Goal: Information Seeking & Learning: Check status

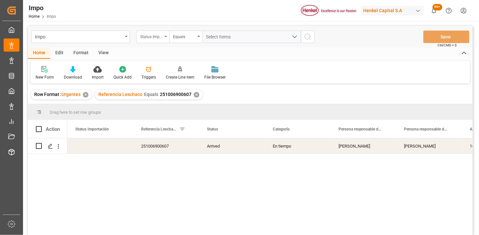
click at [166, 38] on div "Status Importación" at bounding box center [153, 37] width 33 height 13
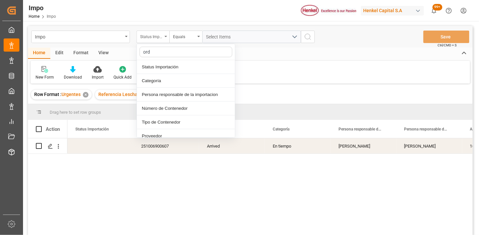
type input "orde"
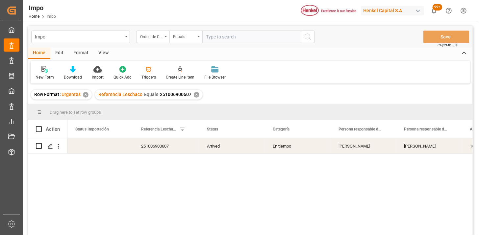
click at [173, 39] on div "Equals" at bounding box center [184, 36] width 22 height 8
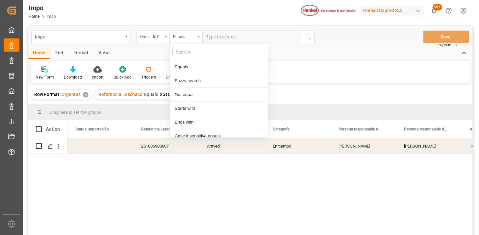
scroll to position [33, 0]
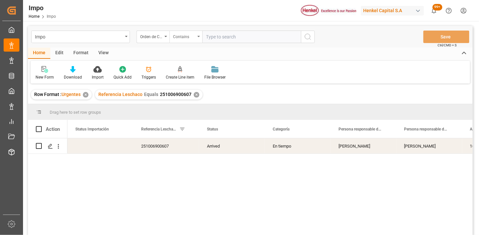
paste input "4578400841"
paste input "4578400824"
type input "4578400841,4578400824"
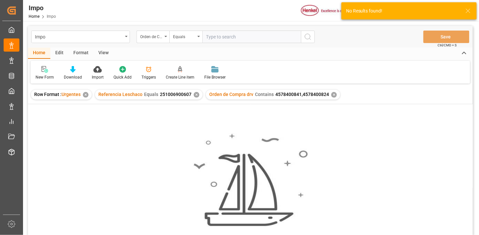
click at [195, 97] on div "✕" at bounding box center [197, 95] width 6 height 6
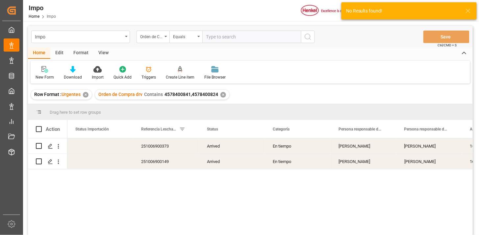
click at [99, 54] on div "View" at bounding box center [103, 53] width 20 height 11
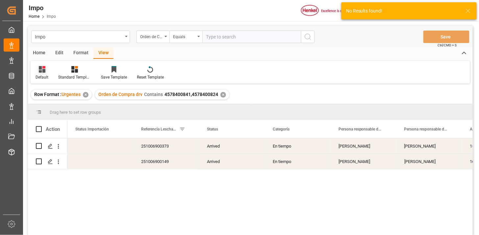
click at [51, 72] on div "Default" at bounding box center [42, 73] width 23 height 14
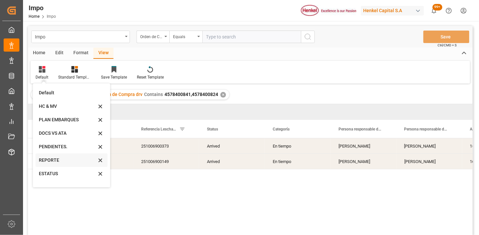
click at [54, 160] on div "REPORTE" at bounding box center [68, 160] width 58 height 7
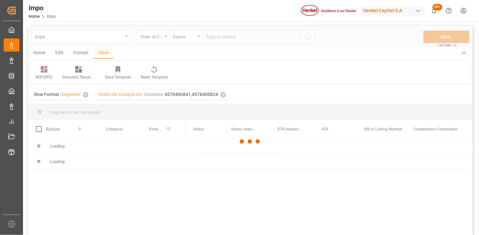
scroll to position [37, 0]
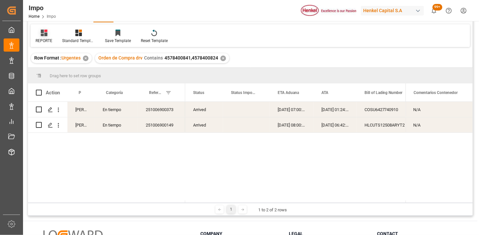
click at [47, 34] on icon at bounding box center [44, 33] width 7 height 7
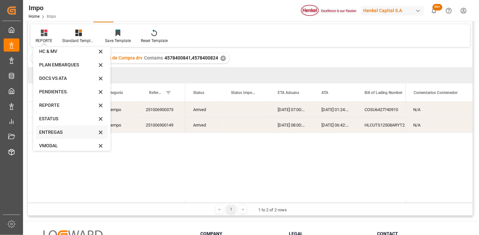
scroll to position [36, 0]
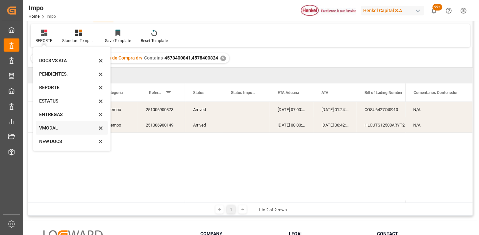
click at [54, 127] on div "VMODAL" at bounding box center [68, 128] width 58 height 7
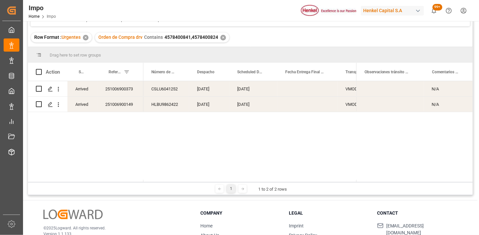
scroll to position [73, 0]
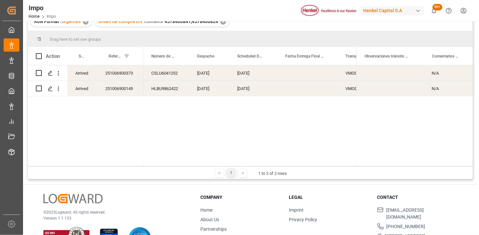
click at [259, 71] on div "[DATE]" at bounding box center [253, 72] width 48 height 15
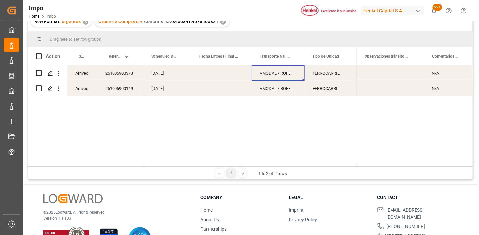
scroll to position [0, 0]
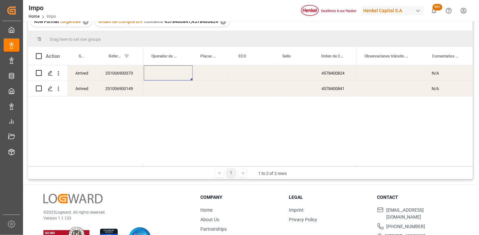
click at [168, 90] on div "Press SPACE to select this row." at bounding box center [168, 88] width 49 height 15
click at [168, 90] on input "Press SPACE to select this row." at bounding box center [168, 84] width 39 height 13
type input "[DEMOGRAPHIC_DATA][PERSON_NAME]"
click at [210, 90] on div "Press SPACE to select this row." at bounding box center [212, 88] width 38 height 15
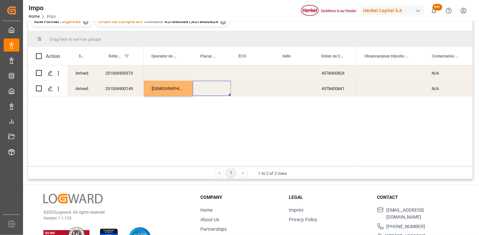
click at [210, 90] on div "Press SPACE to select this row." at bounding box center [212, 88] width 38 height 15
click at [210, 90] on input "Press SPACE to select this row." at bounding box center [212, 84] width 28 height 13
type input "77BK9D"
click at [245, 88] on div "Press SPACE to select this row." at bounding box center [253, 88] width 44 height 15
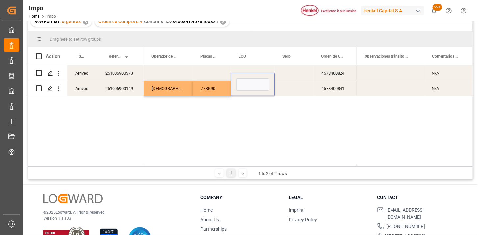
click at [245, 88] on input "Press SPACE to select this row." at bounding box center [252, 84] width 33 height 13
type input "FXEU232357"
click at [180, 73] on div "Press SPACE to select this row." at bounding box center [168, 72] width 49 height 15
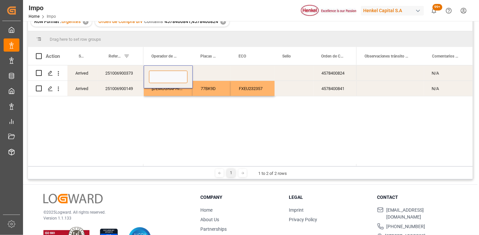
click at [180, 73] on input "Press SPACE to select this row." at bounding box center [168, 77] width 39 height 13
type input "[PERSON_NAME]"
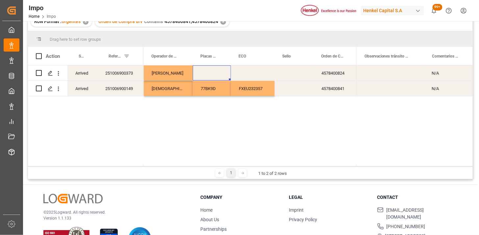
click at [217, 71] on div "Press SPACE to select this row." at bounding box center [212, 72] width 38 height 15
click at [217, 71] on input "Press SPACE to select this row." at bounding box center [212, 77] width 28 height 13
type input "18AV7C"
click at [256, 71] on div "Press SPACE to select this row." at bounding box center [253, 72] width 44 height 15
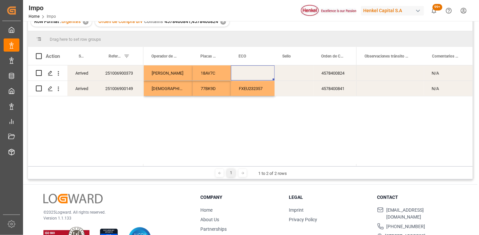
click at [256, 71] on div "Press SPACE to select this row." at bounding box center [253, 72] width 44 height 15
click at [256, 71] on input "Press SPACE to select this row." at bounding box center [252, 77] width 33 height 13
type input "FXEU232357"
click at [263, 71] on div "FXEU232357" at bounding box center [253, 72] width 44 height 15
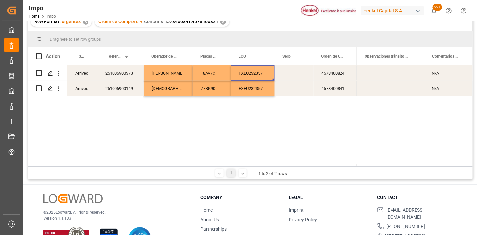
click at [263, 71] on div "FXEU232357" at bounding box center [253, 72] width 44 height 15
click at [263, 73] on input "FXEU232357" at bounding box center [252, 77] width 33 height 13
type input "FXEU236847"
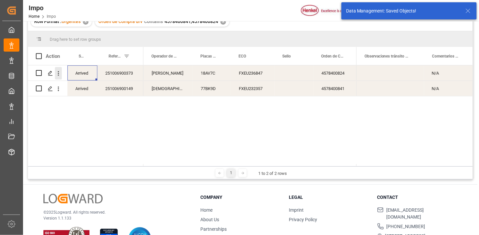
click at [61, 74] on icon "open menu" at bounding box center [58, 73] width 7 height 7
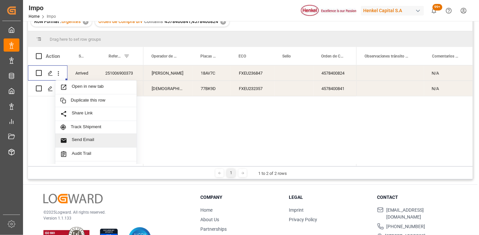
click at [97, 144] on div "Send Email" at bounding box center [95, 141] width 81 height 14
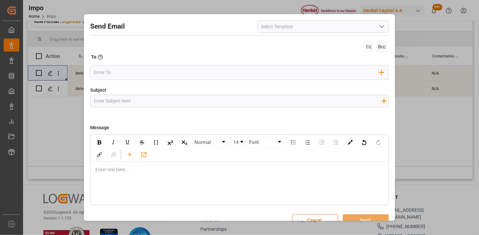
click at [378, 27] on icon "open menu" at bounding box center [382, 27] width 8 height 8
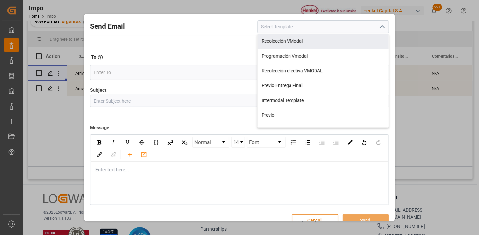
click at [335, 43] on div "Recolección VModal" at bounding box center [323, 41] width 131 height 15
type input "Recolección VModal"
type input "RECOLECCIÓN {{scheduledDeliveryDate}} || OC {{customerpoDerived}} || {{freightF…"
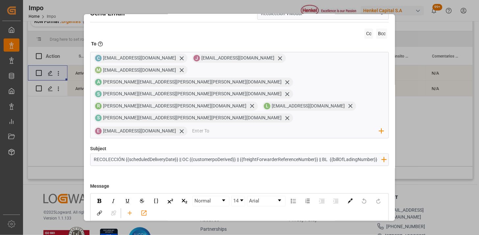
scroll to position [0, 0]
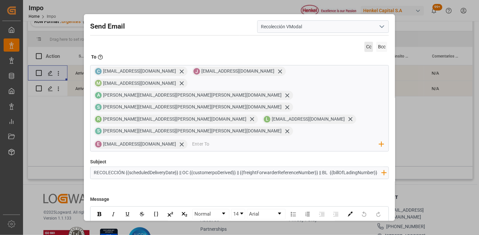
click at [370, 47] on span "Cc" at bounding box center [369, 47] width 9 height 10
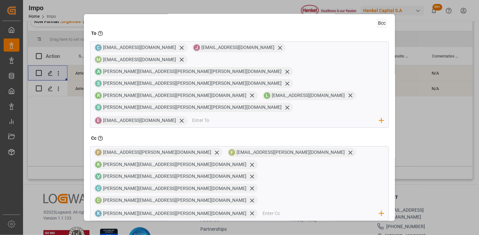
scroll to position [37, 0]
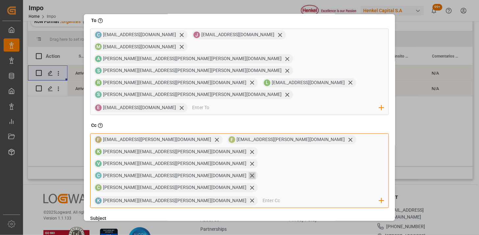
click at [249, 172] on icon at bounding box center [252, 175] width 7 height 7
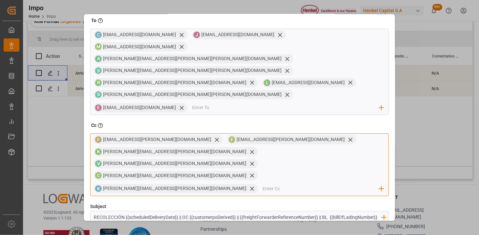
click at [263, 184] on input "email" at bounding box center [321, 189] width 117 height 10
type input "[PERSON_NAME][EMAIL_ADDRESS][DOMAIN_NAME]"
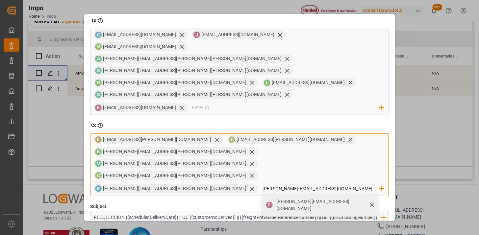
click at [276, 198] on span "[PERSON_NAME][EMAIL_ADDRESS][DOMAIN_NAME]" at bounding box center [324, 205] width 97 height 14
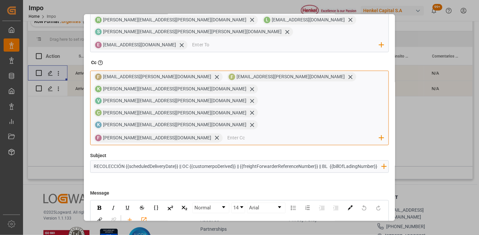
scroll to position [119, 0]
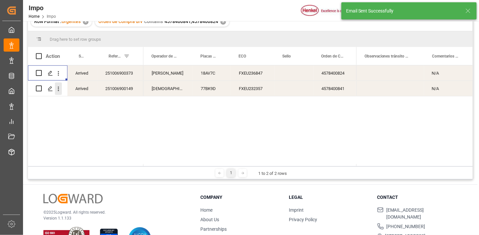
click at [61, 93] on button "open menu" at bounding box center [58, 89] width 7 height 13
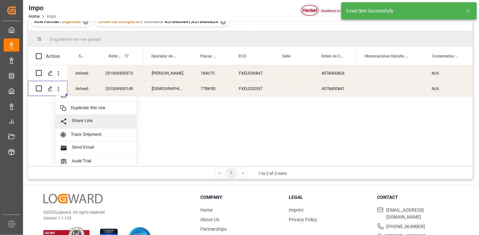
scroll to position [14, 0]
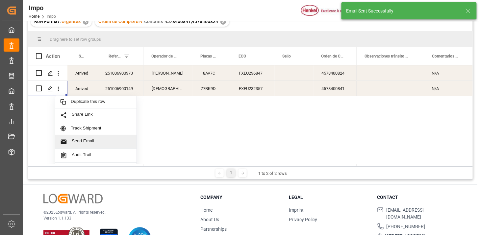
click at [85, 138] on div "Send Email" at bounding box center [95, 142] width 81 height 14
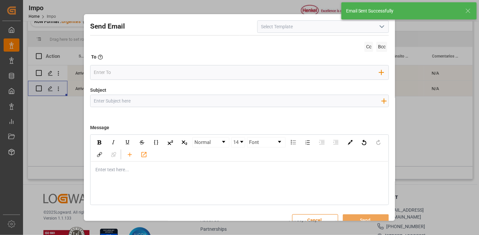
click at [378, 27] on icon "open menu" at bounding box center [382, 27] width 8 height 8
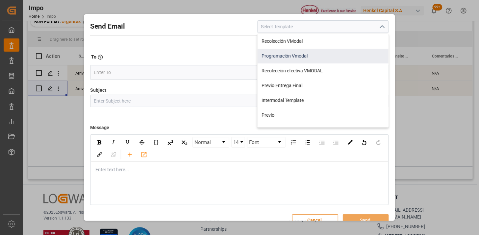
click at [303, 50] on div "Programación Vmodal" at bounding box center [323, 56] width 131 height 15
type input "Programación Vmodal"
type input "PROGRAMACIÓN CARGA {{scheduledDeliveryDate}} || OC {{customerpoDerived}} || {{f…"
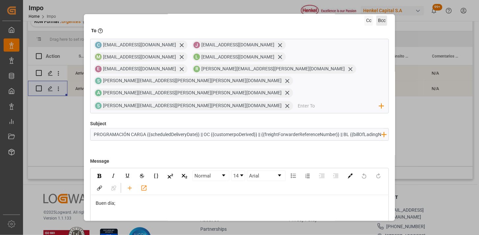
scroll to position [0, 0]
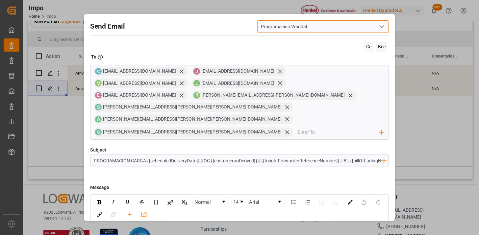
click at [382, 28] on div "Programación Vmodal" at bounding box center [323, 26] width 132 height 13
click at [379, 29] on icon "open menu" at bounding box center [382, 27] width 8 height 8
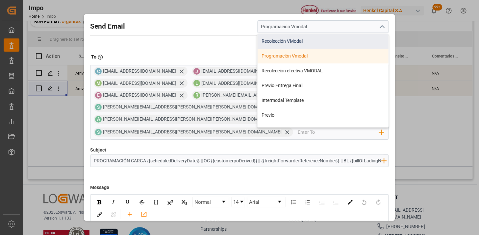
click at [325, 40] on div "Recolección VModal" at bounding box center [323, 41] width 131 height 15
type input "Recolección VModal"
type input "RECOLECCIÓN {{scheduledDeliveryDate}} || OC {{customerpoDerived}} || {{freightF…"
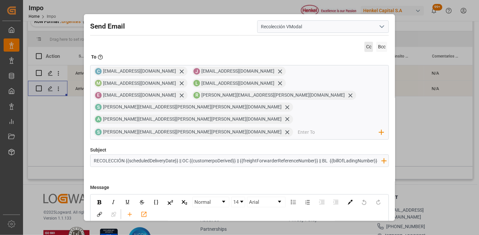
click at [365, 45] on span "Cc" at bounding box center [369, 47] width 9 height 10
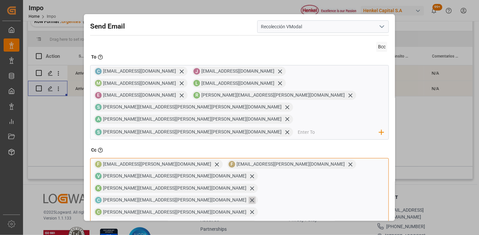
click at [249, 197] on icon at bounding box center [252, 200] width 7 height 7
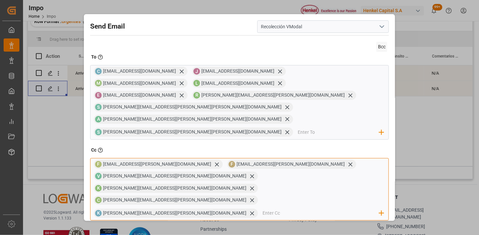
click at [263, 209] on input "email" at bounding box center [321, 214] width 117 height 10
type input "[PERSON_NAME][EMAIL_ADDRESS][DOMAIN_NAME]"
click at [276, 223] on span "[PERSON_NAME][EMAIL_ADDRESS][DOMAIN_NAME]" at bounding box center [324, 230] width 97 height 14
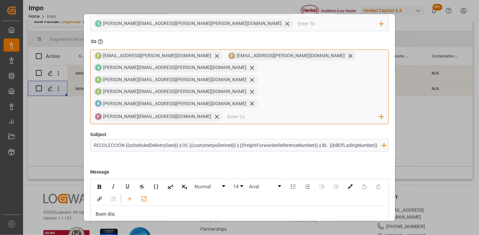
scroll to position [119, 0]
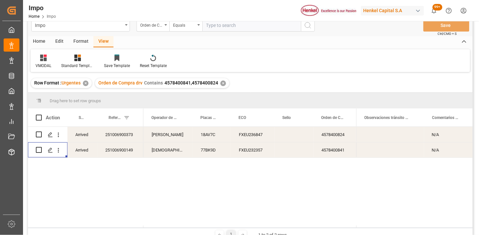
scroll to position [0, 0]
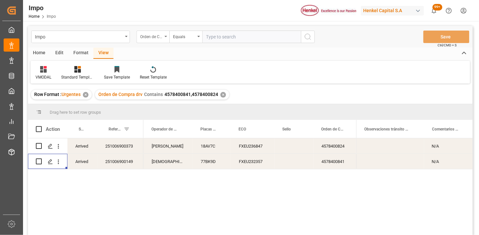
click at [154, 41] on div "Orden de Compra drv" at bounding box center [153, 37] width 33 height 13
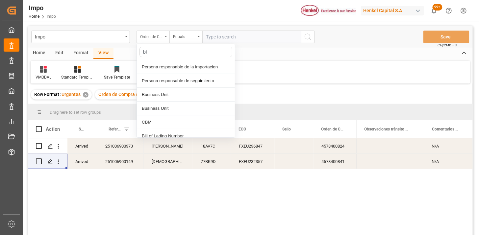
type input "bil"
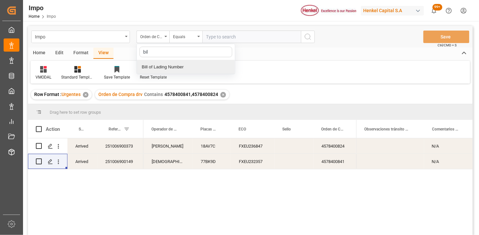
drag, startPoint x: 173, startPoint y: 66, endPoint x: 214, endPoint y: 45, distance: 45.8
click at [180, 60] on div "Bill of Lading Number" at bounding box center [186, 67] width 98 height 14
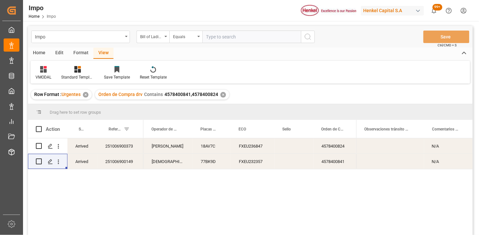
drag, startPoint x: 229, startPoint y: 29, endPoint x: 275, endPoint y: 37, distance: 46.5
click at [230, 29] on div "Impo Bill of Lading Number Equals Save Ctrl/CMD + S" at bounding box center [250, 37] width 445 height 22
click at [275, 37] on input "text" at bounding box center [251, 37] width 99 height 13
paste input "EO0000351"
type input "EO0000351"
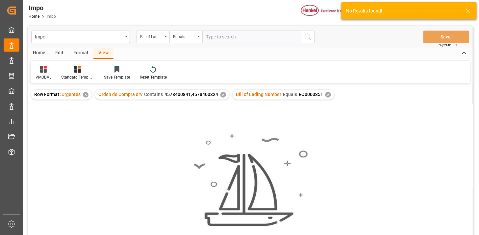
click at [223, 95] on div "✕" at bounding box center [224, 95] width 6 height 6
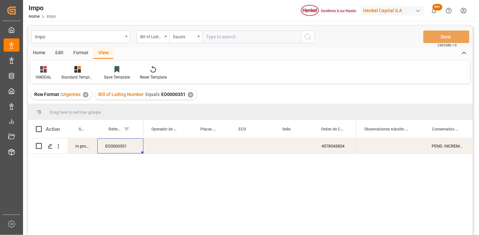
click at [119, 150] on div "EO0000351" at bounding box center [120, 146] width 46 height 15
click at [119, 150] on input "EO0000351" at bounding box center [121, 150] width 36 height 13
type input "251006900689"
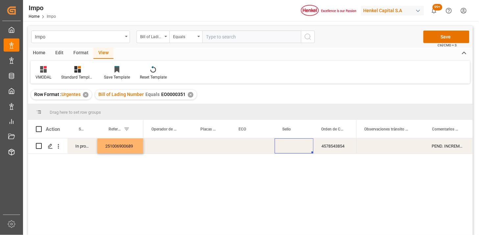
click at [280, 149] on div "Press SPACE to select this row." at bounding box center [294, 146] width 39 height 15
click at [44, 70] on icon at bounding box center [43, 69] width 7 height 7
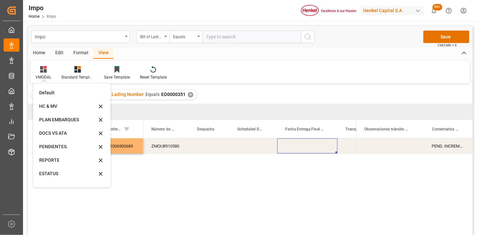
drag, startPoint x: 57, startPoint y: 161, endPoint x: 156, endPoint y: 127, distance: 104.8
click at [57, 161] on div "REPORTE" at bounding box center [68, 160] width 58 height 7
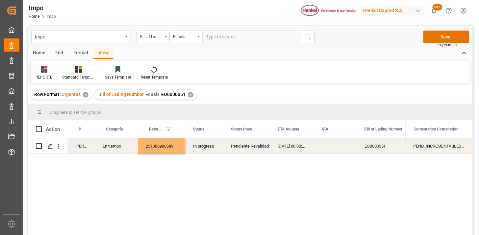
click at [247, 150] on div "Pendiente Revalidado" at bounding box center [246, 146] width 31 height 15
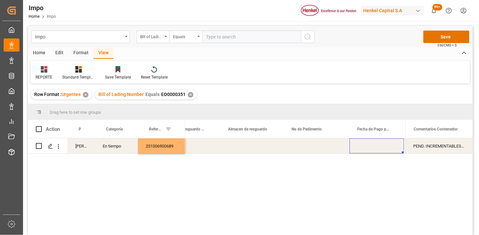
scroll to position [0, 374]
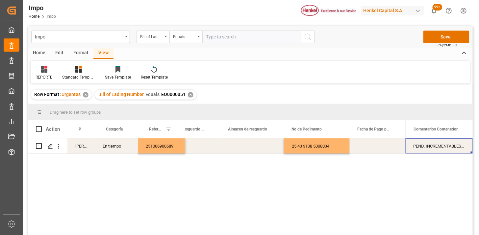
click at [426, 146] on div "PEND. INCREMENTABLES + CARTA DESCONEXIÓN" at bounding box center [439, 146] width 67 height 15
click at [426, 147] on div "PEND. INCREMENTABLES + CARTA DESCONEXIÓN" at bounding box center [439, 146] width 67 height 15
click at [435, 146] on input "PEND. INCREMENTABLES + CARTA DESCONEXIÓN" at bounding box center [439, 150] width 57 height 13
type input "CORREGIR 3.1.8 | PEND. INCREMENTABLES + CARTA DESCONEXIÓN"
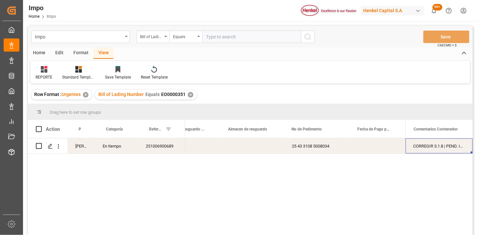
click at [246, 36] on input "text" at bounding box center [251, 37] width 99 height 13
paste input "MILA67260"
type input "MILA67260"
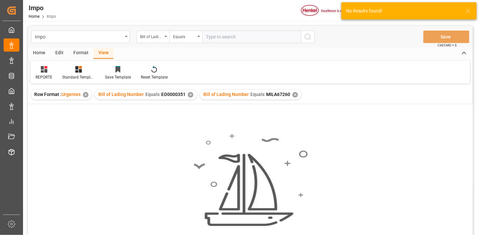
click at [190, 96] on div "✕" at bounding box center [191, 95] width 6 height 6
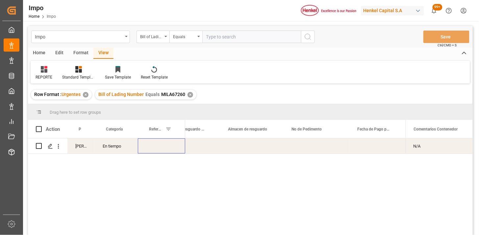
click at [150, 143] on div "Press SPACE to select this row." at bounding box center [161, 146] width 47 height 15
click at [157, 147] on div "Press SPACE to select this row." at bounding box center [161, 146] width 47 height 15
click at [157, 147] on input "Press SPACE to select this row." at bounding box center [161, 150] width 37 height 13
type input "251015080158"
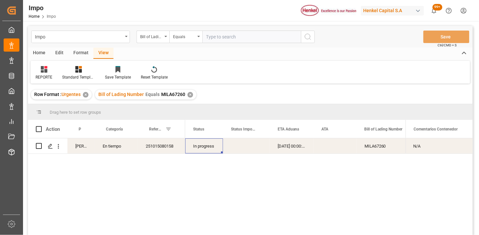
click at [289, 39] on input "text" at bounding box center [251, 37] width 99 height 13
paste input "HAMB92499"
type input "HAMB92499"
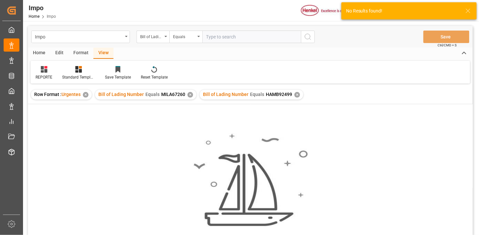
click at [189, 94] on div "✕" at bounding box center [191, 95] width 6 height 6
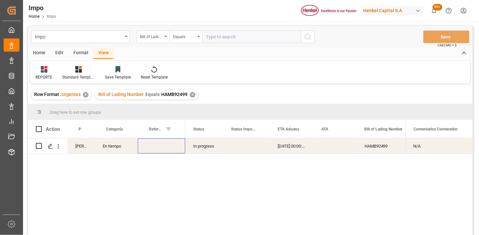
click at [158, 148] on div "Press SPACE to select this row." at bounding box center [161, 146] width 47 height 15
type input "251015080157"
click at [161, 38] on div "Bill of Lading Number" at bounding box center [151, 36] width 22 height 8
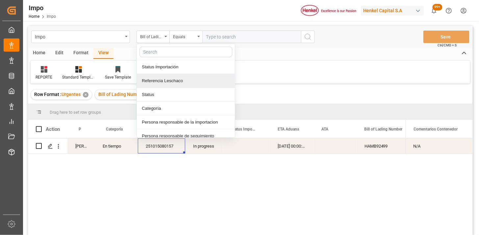
drag, startPoint x: 182, startPoint y: 81, endPoint x: 201, endPoint y: 54, distance: 32.8
click at [182, 80] on div "Referencia Leschaco" at bounding box center [186, 81] width 98 height 14
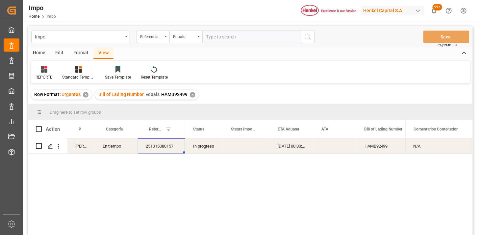
click at [212, 37] on input "text" at bounding box center [251, 37] width 99 height 13
paste input "251015080140"
type input "251015080140"
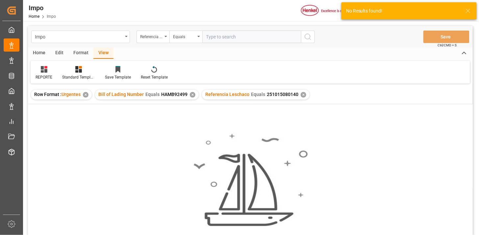
click at [192, 95] on div "✕" at bounding box center [193, 95] width 6 height 6
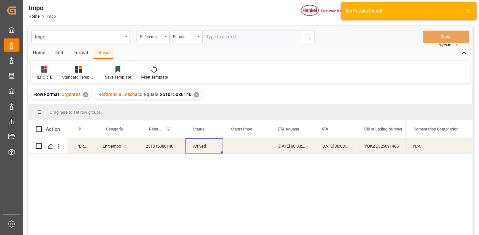
click at [201, 150] on div "Arrived" at bounding box center [204, 146] width 38 height 15
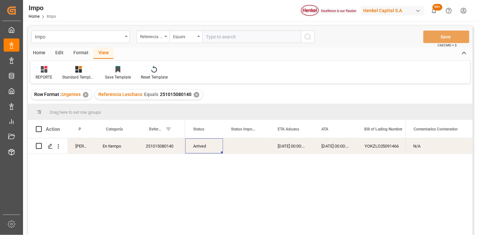
click at [239, 37] on input "text" at bounding box center [251, 37] width 99 height 13
paste input "251006900572"
type input "251006900572"
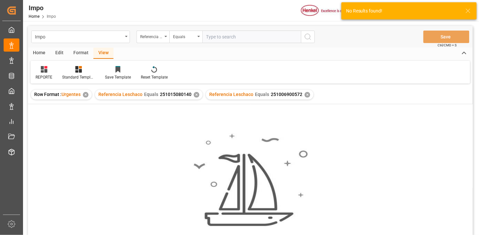
click at [195, 96] on div "✕" at bounding box center [197, 95] width 6 height 6
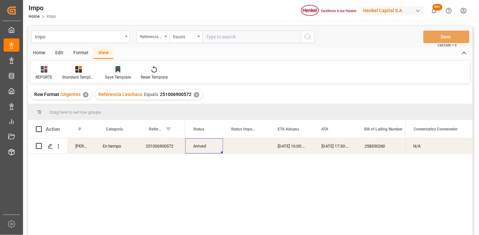
click at [166, 143] on div "251006900572" at bounding box center [161, 146] width 47 height 15
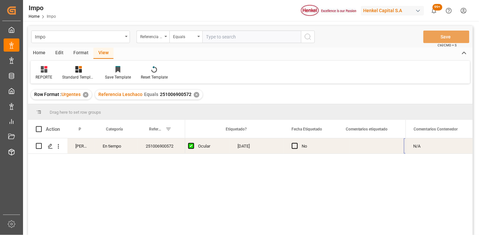
scroll to position [0, 845]
